Goal: Book appointment/travel/reservation

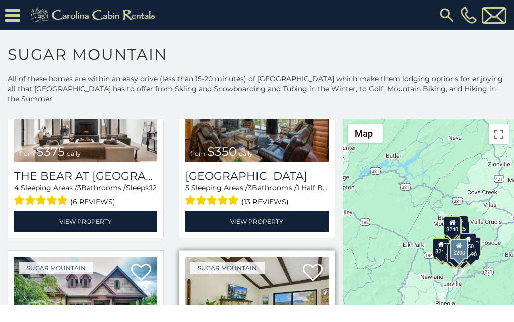
click at [208, 261] on img at bounding box center [256, 305] width 143 height 96
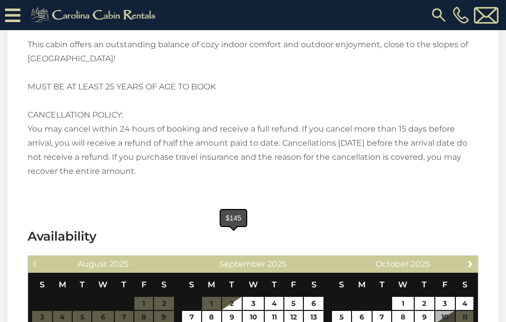
scroll to position [1422, 0]
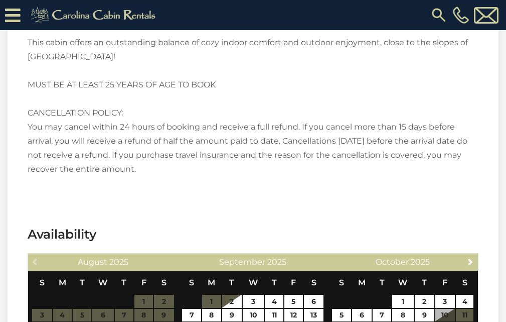
click at [336, 271] on table "S M T W T F S 1 2 3 4 5 6 7 8 9 10 11 12 13 14 15 16 17 18 19 20 21 22 23 24 25…" at bounding box center [403, 322] width 143 height 103
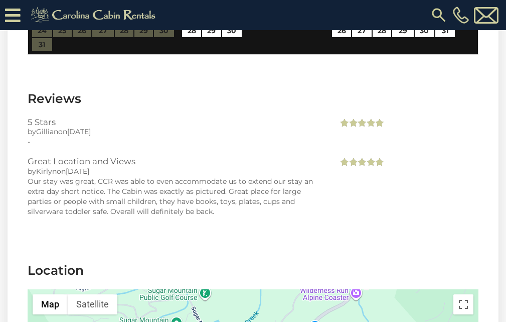
scroll to position [1757, 0]
